Goal: Navigation & Orientation: Find specific page/section

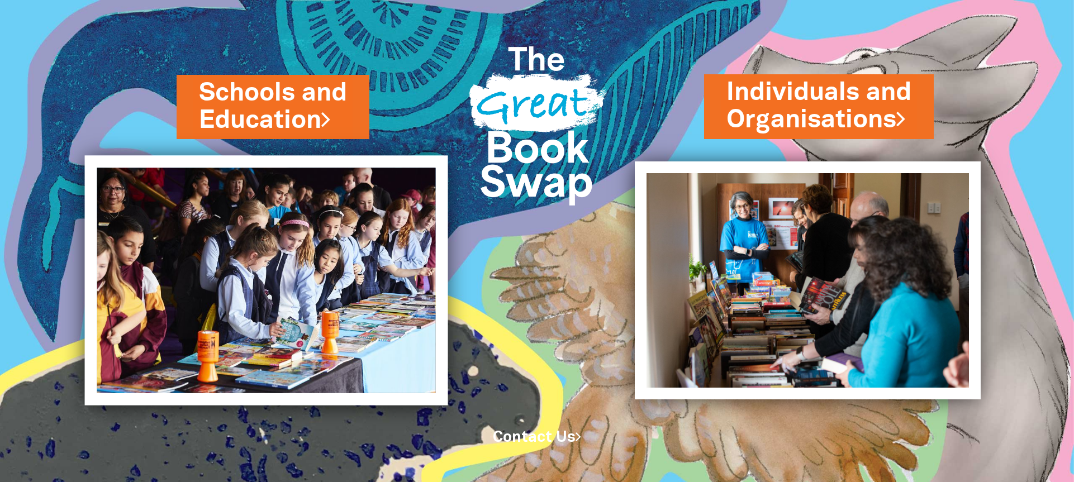
click at [337, 282] on img at bounding box center [266, 280] width 363 height 250
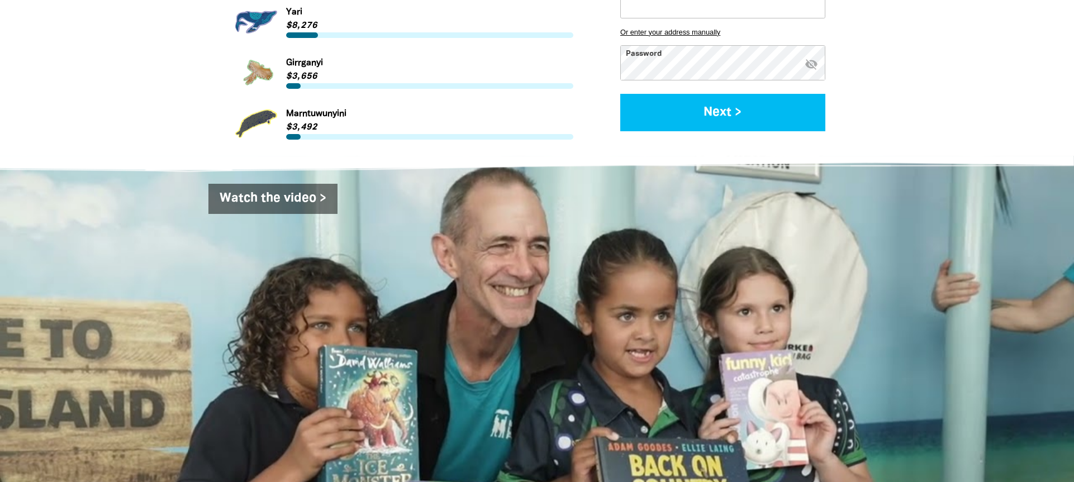
scroll to position [1675, 0]
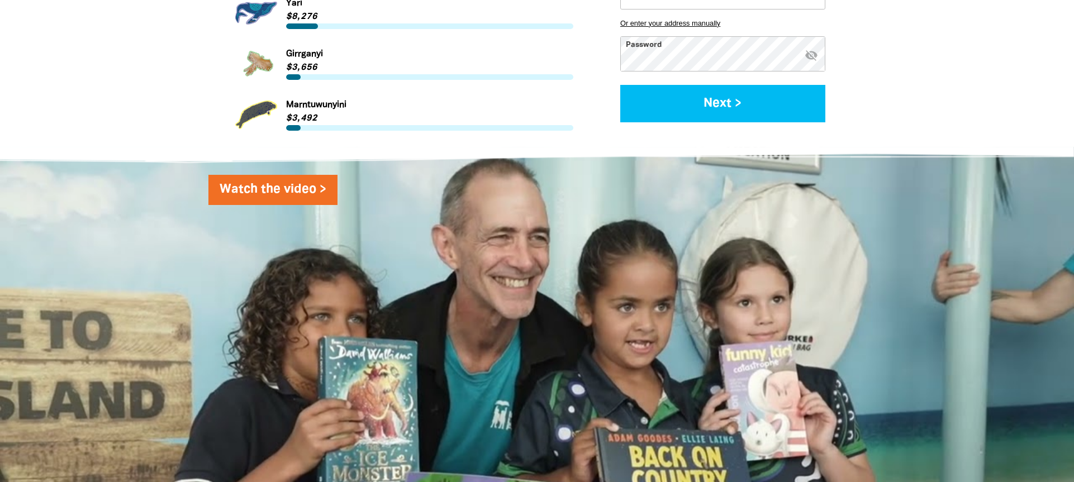
click at [273, 186] on link "Watch the video >" at bounding box center [272, 190] width 129 height 30
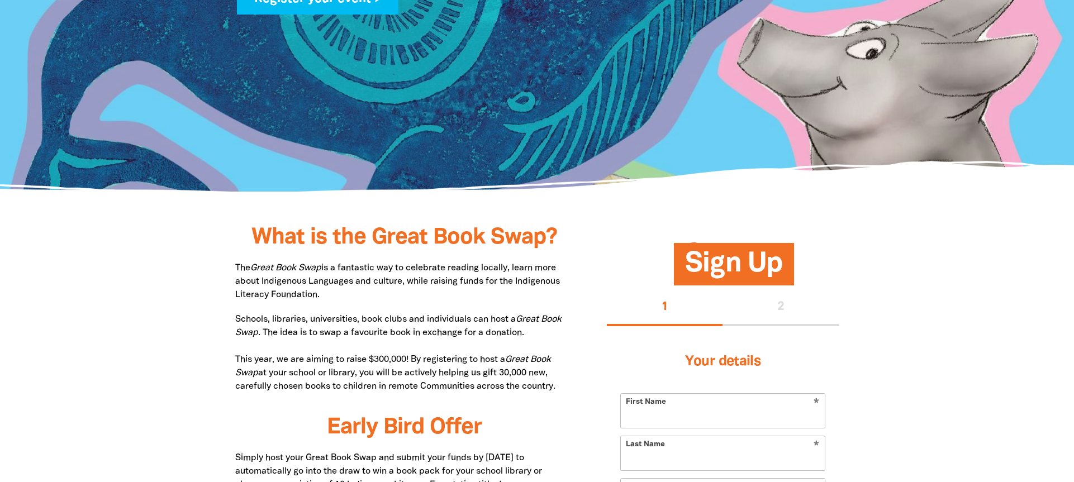
scroll to position [0, 0]
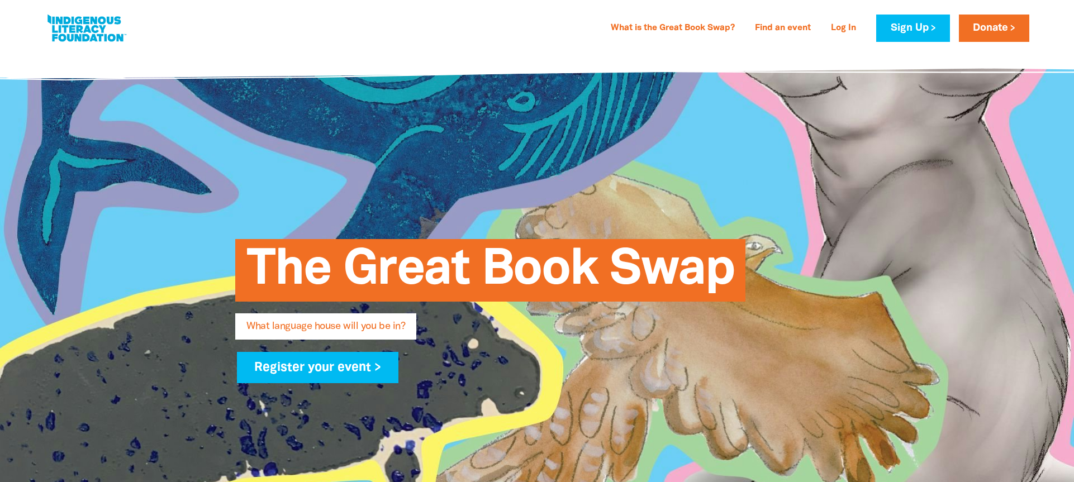
click at [102, 32] on link at bounding box center [87, 28] width 84 height 34
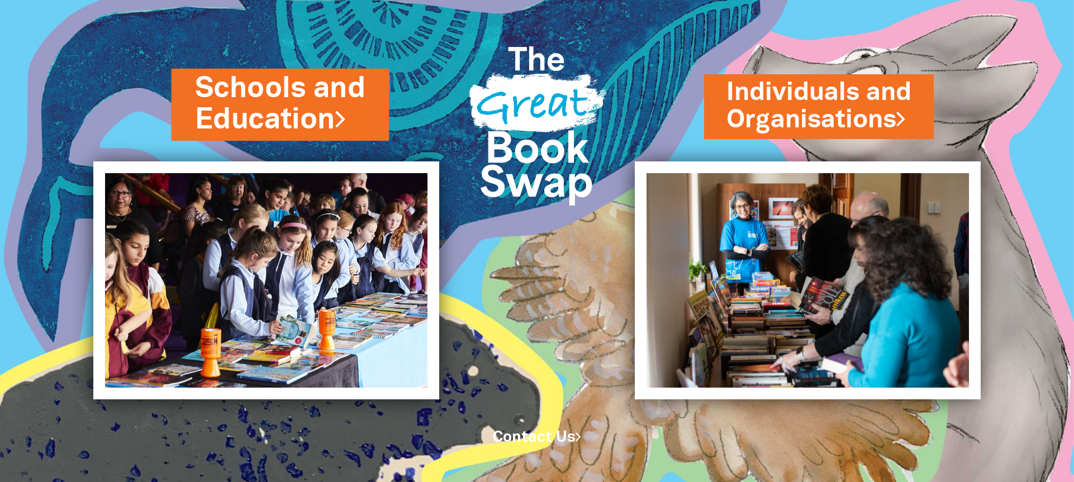
click at [277, 118] on link "Schools and Education" at bounding box center [279, 104] width 171 height 71
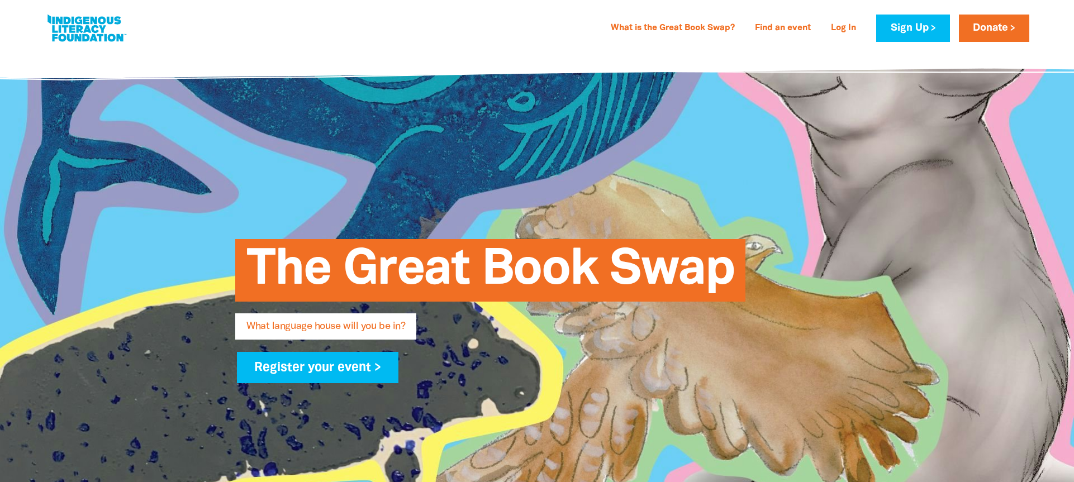
click at [102, 31] on link at bounding box center [87, 28] width 84 height 34
click at [88, 32] on link at bounding box center [87, 28] width 84 height 34
click at [96, 31] on link at bounding box center [87, 28] width 84 height 34
